Goal: Task Accomplishment & Management: Manage account settings

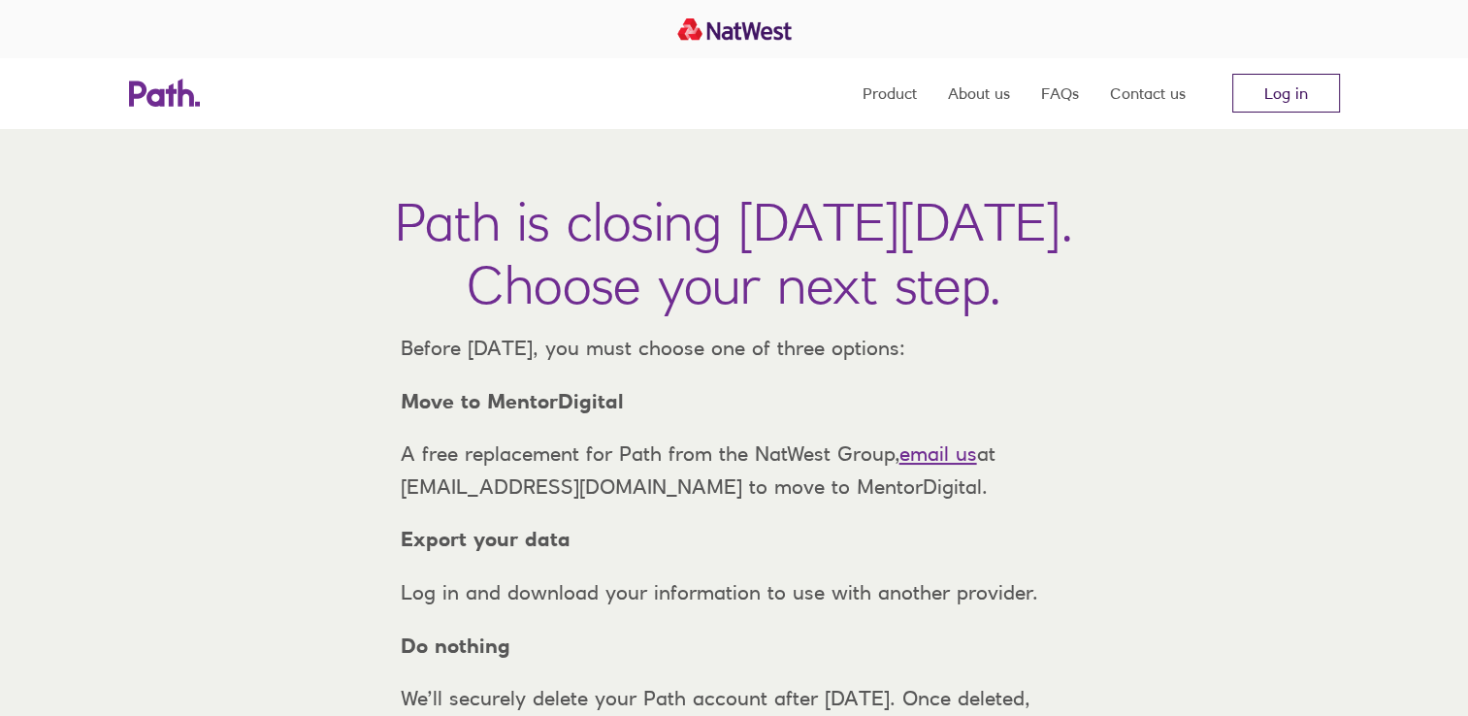
click at [1315, 78] on link "Log in" at bounding box center [1287, 93] width 108 height 39
click at [1295, 85] on link "Log in" at bounding box center [1287, 93] width 108 height 39
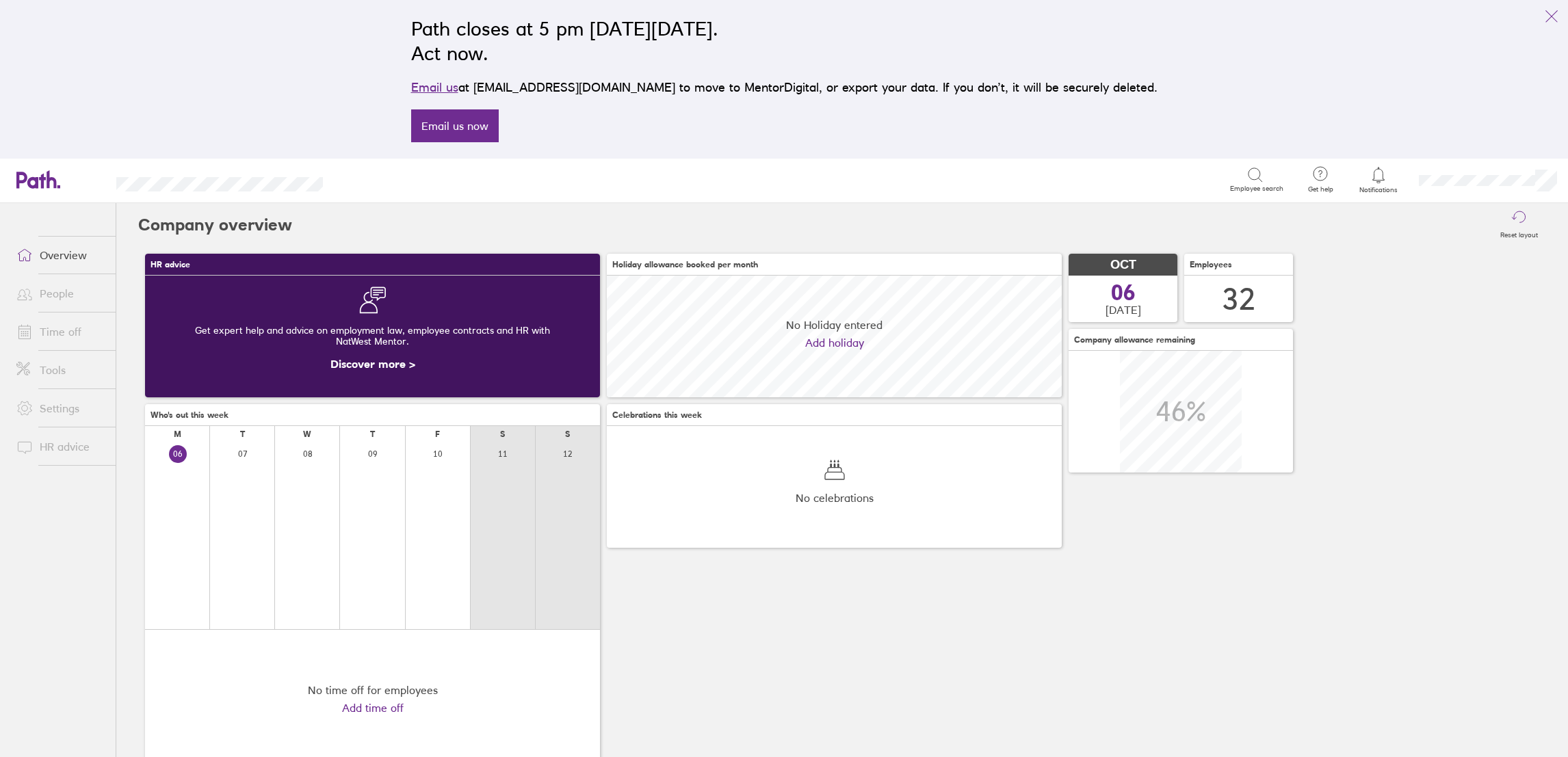
scroll to position [122, 454]
click at [61, 297] on link "People" at bounding box center [61, 293] width 110 height 27
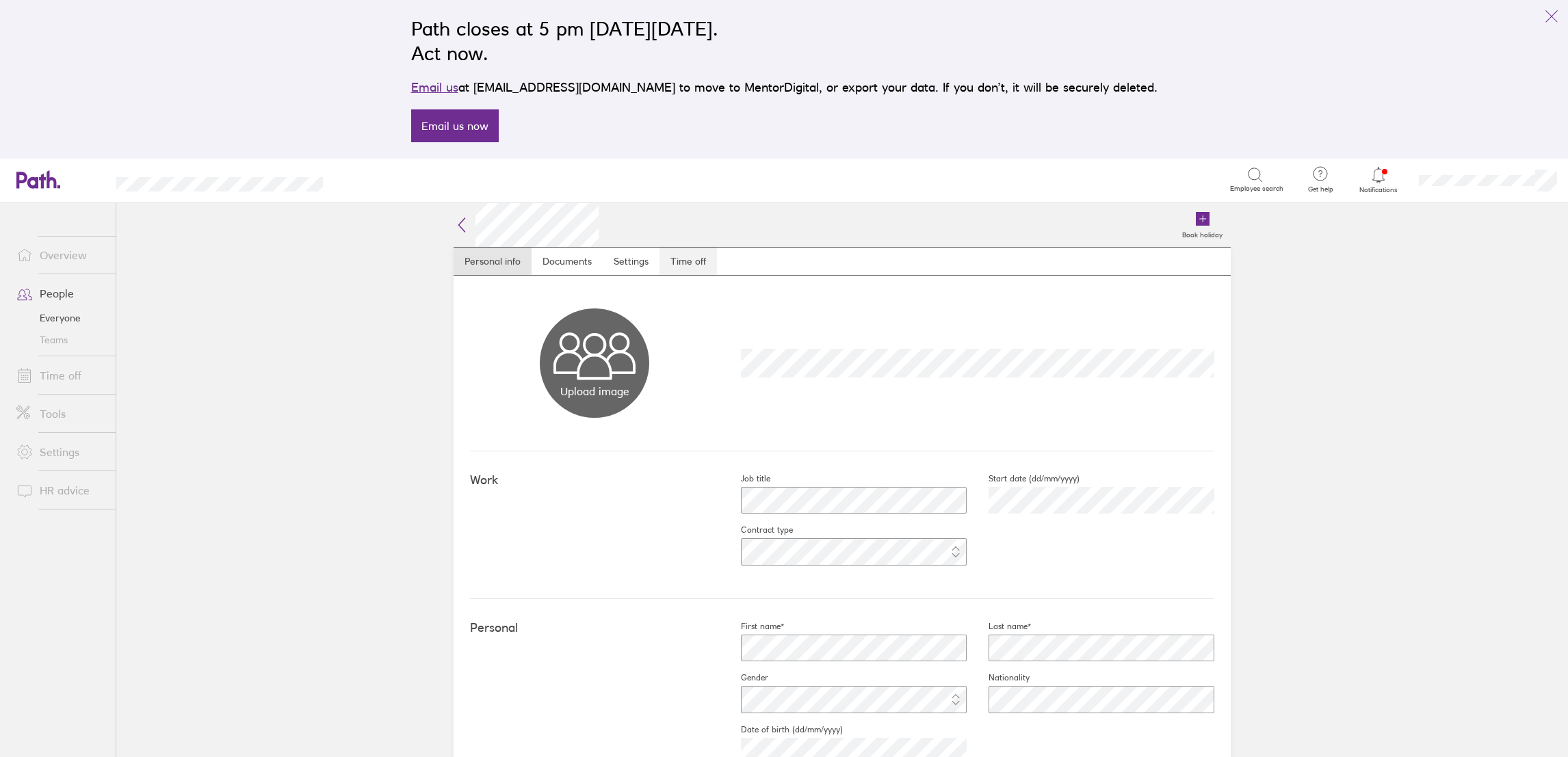
click at [686, 264] on link "Time off" at bounding box center [689, 261] width 58 height 27
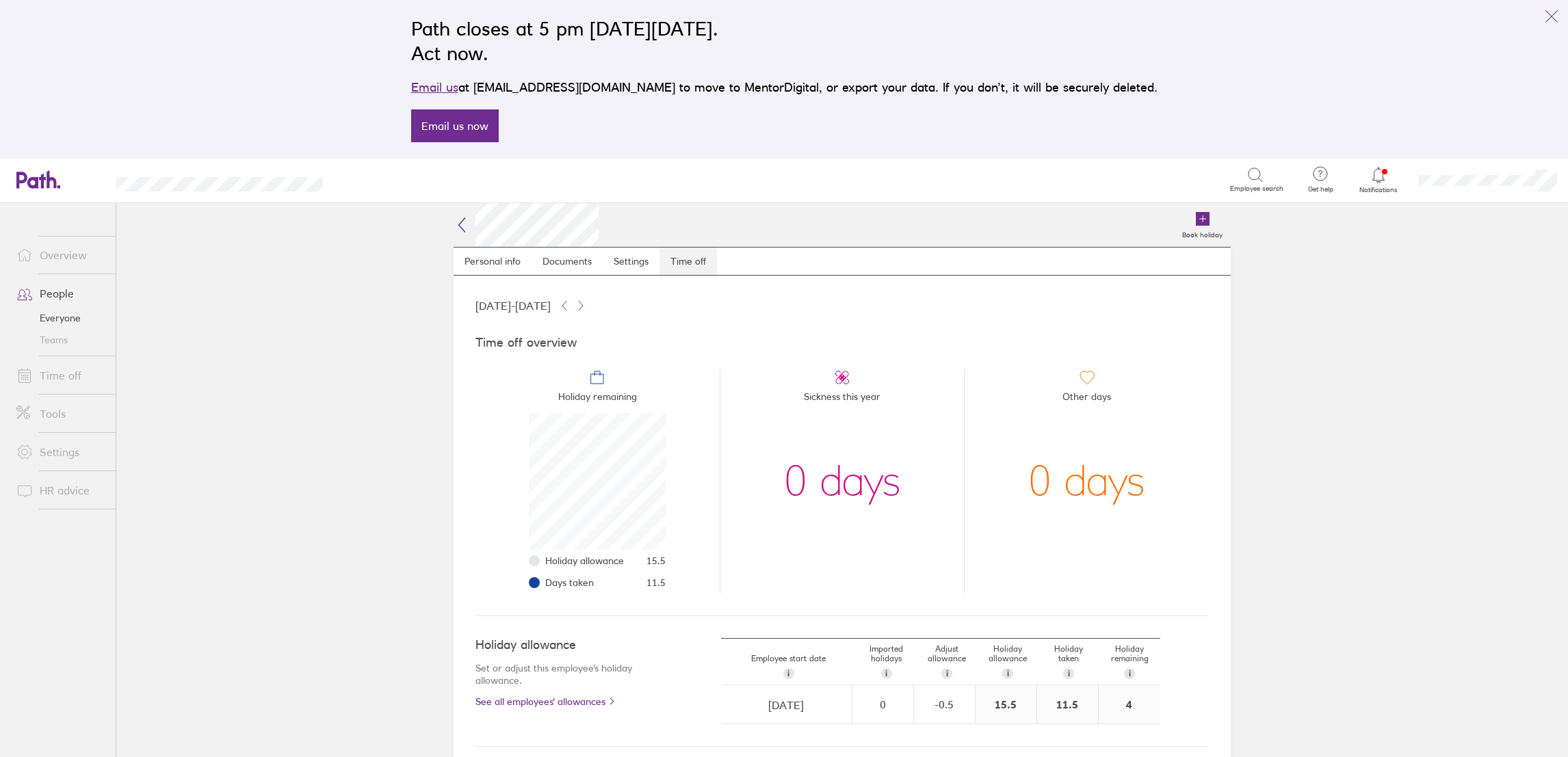
scroll to position [136, 136]
click at [1196, 227] on label "Book holiday" at bounding box center [1202, 233] width 57 height 12
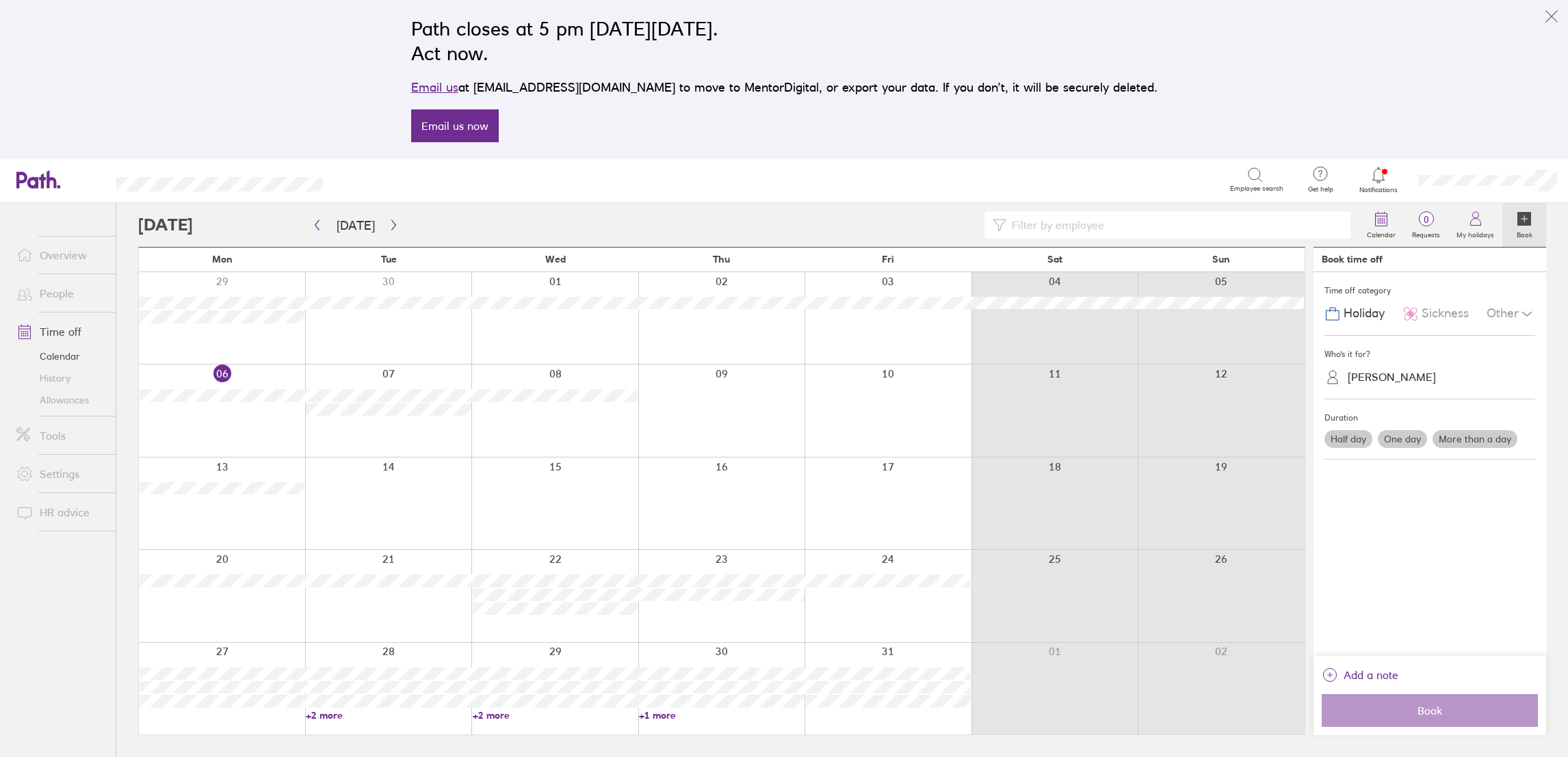
click at [1413, 444] on label "One day" at bounding box center [1402, 438] width 49 height 18
click at [0, 0] on input "One day" at bounding box center [0, 0] width 0 height 0
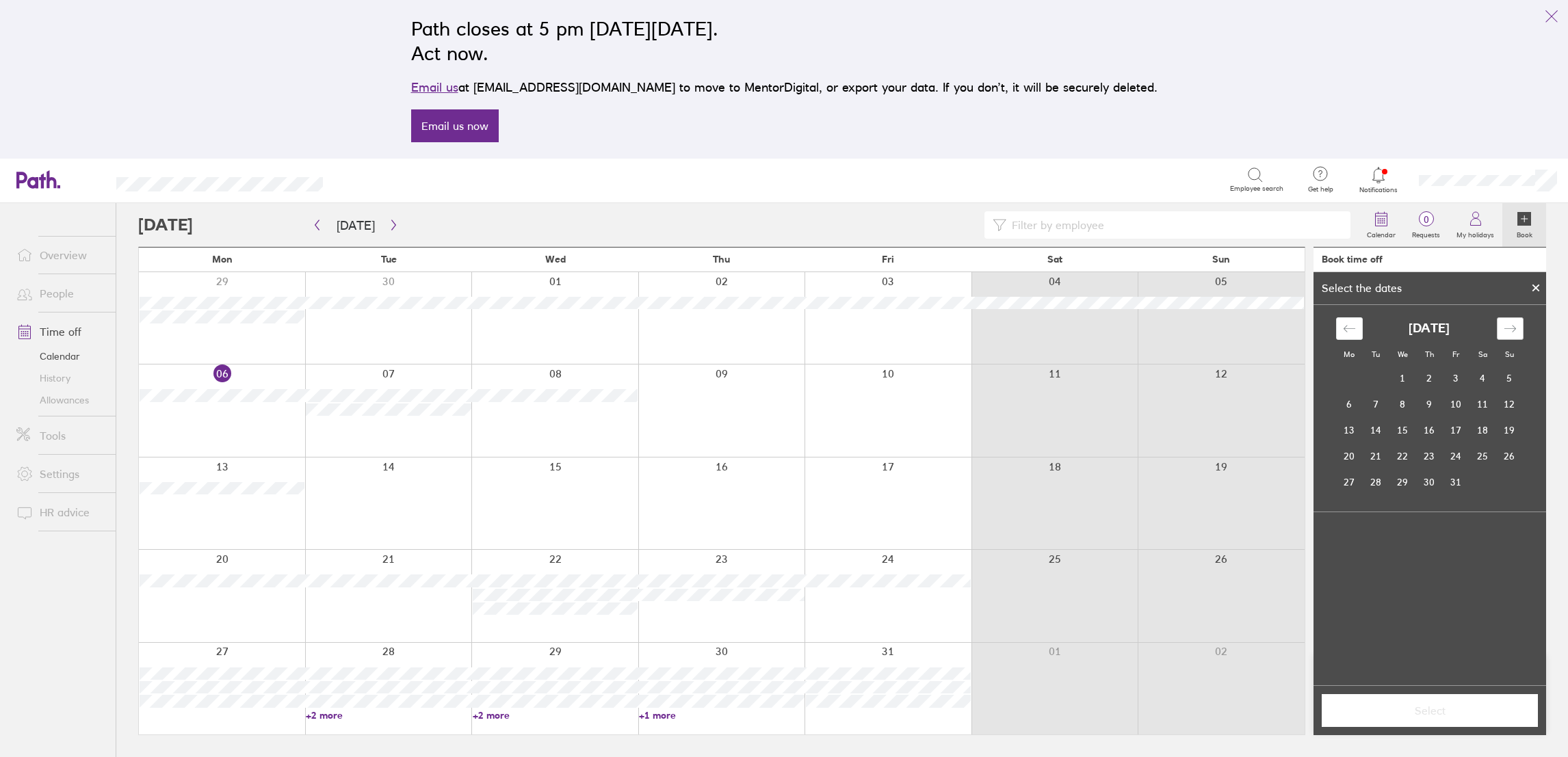
click at [1511, 321] on div "Move forward to switch to the next month." at bounding box center [1510, 328] width 27 height 23
click at [1451, 477] on td "28" at bounding box center [1456, 482] width 27 height 26
click at [1438, 705] on span "Select" at bounding box center [1430, 710] width 197 height 12
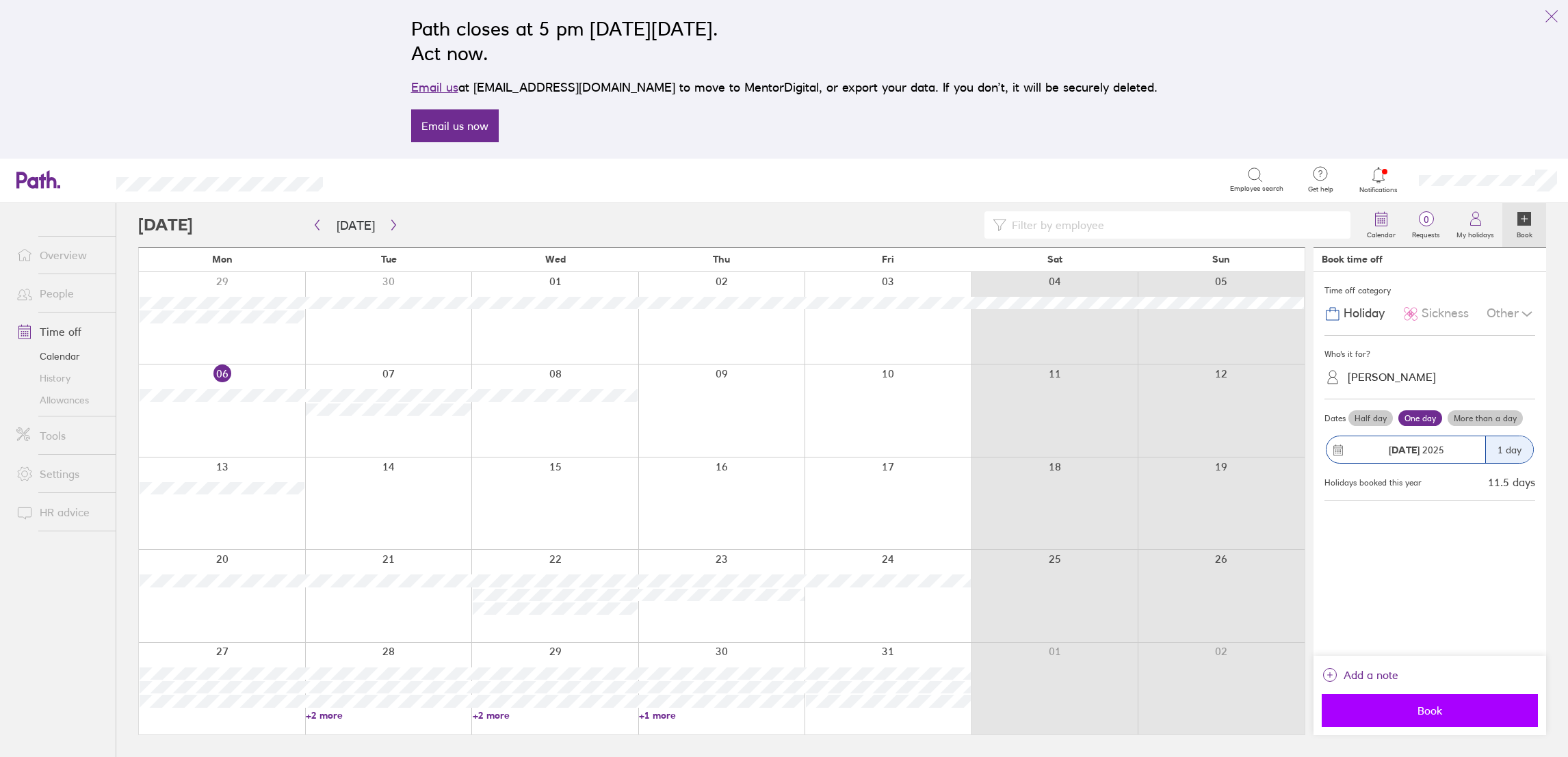
click at [1441, 707] on span "Book" at bounding box center [1430, 710] width 197 height 12
